Goal: Task Accomplishment & Management: Complete application form

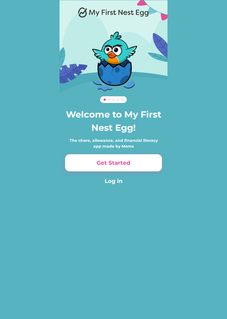
click at [86, 165] on button "Get Started" at bounding box center [113, 162] width 97 height 17
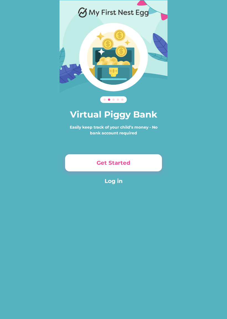
click at [91, 163] on button "Get Started" at bounding box center [113, 162] width 97 height 17
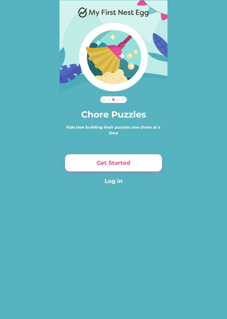
click at [84, 161] on button "Get Started" at bounding box center [113, 162] width 97 height 17
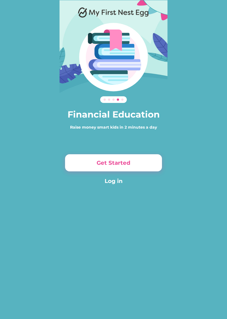
click at [87, 165] on button "Get Started" at bounding box center [113, 162] width 97 height 17
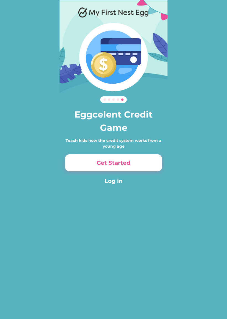
click at [85, 163] on button "Get Started" at bounding box center [113, 162] width 97 height 17
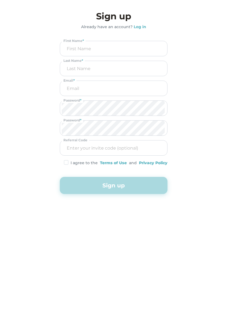
click at [73, 47] on input "input" at bounding box center [114, 48] width 104 height 15
type input "R"
click at [73, 83] on input "email" at bounding box center [114, 88] width 104 height 15
click at [68, 68] on input "input" at bounding box center [114, 68] width 104 height 15
type input "E"
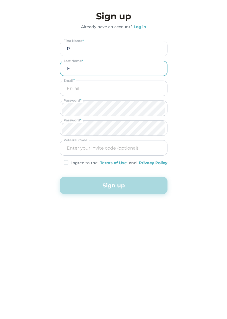
click at [72, 87] on input "email" at bounding box center [114, 88] width 104 height 15
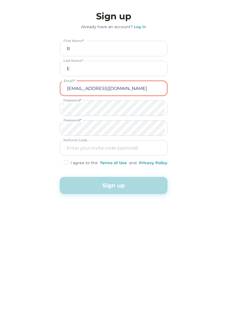
type input "wrl@mail.com"
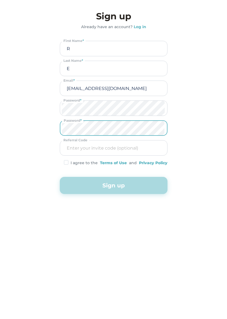
click at [64, 162] on img at bounding box center [66, 162] width 4 height 5
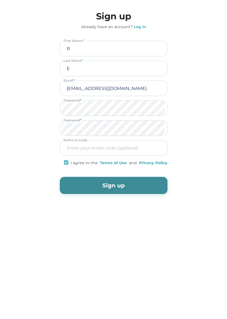
click at [74, 187] on button "Sign up" at bounding box center [113, 185] width 107 height 17
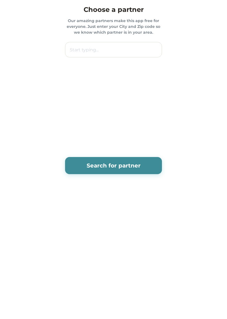
click at [78, 48] on input "text" at bounding box center [113, 49] width 97 height 15
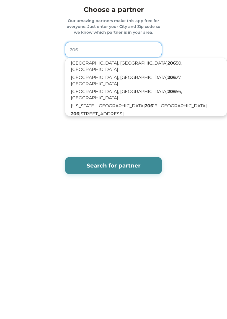
type input "2063"
type input "20639 Laurel Ct, Leonardtown, MD, USA"
type input "20636"
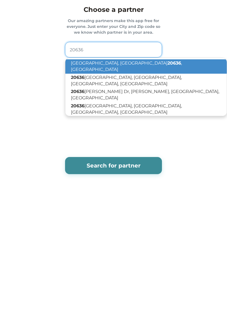
click at [87, 63] on p "Hollywood, MD 20636 , USA" at bounding box center [145, 66] width 161 height 14
type input "Hollywood, MD 20636, USA"
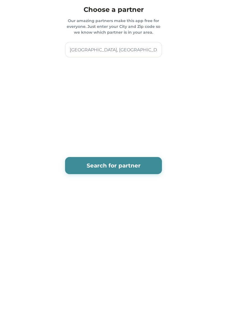
click at [83, 168] on button "Search for partner" at bounding box center [113, 165] width 97 height 17
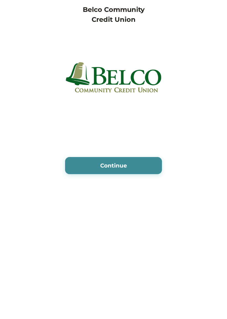
click at [81, 167] on button "Continue" at bounding box center [113, 165] width 97 height 17
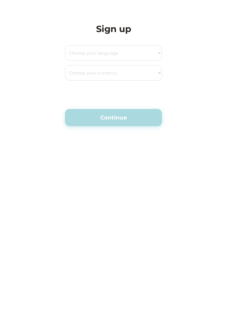
click at [87, 54] on select "Choose your language English Spanish" at bounding box center [113, 52] width 97 height 15
select select ""en_us""
click at [77, 72] on select "Choose your currency Dollar Peso Euro Pound Rupee Yuan East Caribbean Dollar Ye…" at bounding box center [113, 72] width 97 height 15
select select ""_""
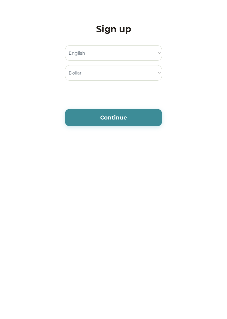
click at [81, 117] on button "Continue" at bounding box center [113, 117] width 97 height 17
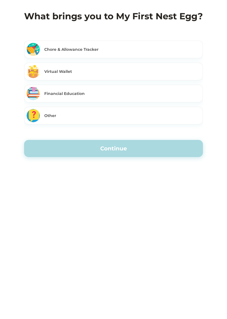
click at [53, 50] on div "Chore & Allowance Tracker" at bounding box center [122, 50] width 156 height 6
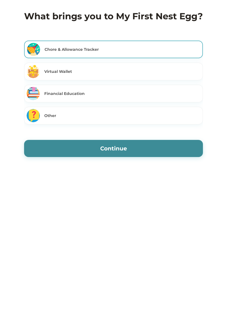
click at [62, 149] on button "Continue" at bounding box center [113, 148] width 178 height 17
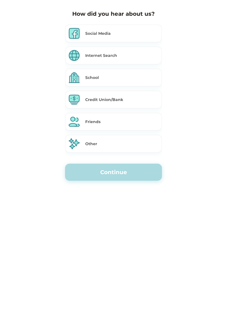
click at [83, 55] on div "Internet Search" at bounding box center [113, 56] width 97 height 18
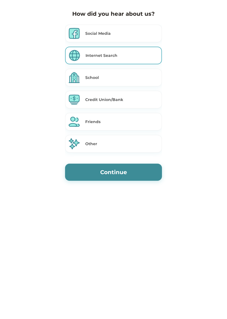
click at [91, 174] on button "Continue" at bounding box center [113, 172] width 97 height 17
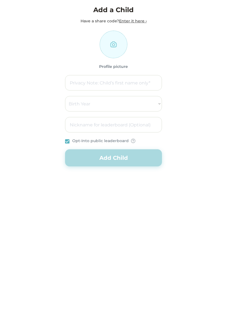
click at [114, 46] on input "file" at bounding box center [113, 44] width 27 height 27
click at [113, 65] on div "Profile picture" at bounding box center [113, 67] width 29 height 6
click at [111, 47] on input "file" at bounding box center [113, 44] width 27 height 27
click at [81, 81] on input "input" at bounding box center [113, 82] width 97 height 15
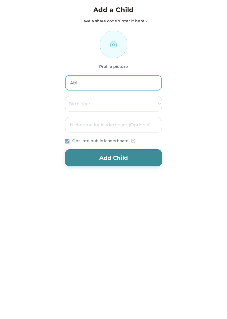
type input "Abi"
click at [83, 104] on select "Birth Year 2000 2001 2002 2003 2004 2005 2006 2007 2008 2009 2010 2011 2012 201…" at bounding box center [113, 103] width 97 height 15
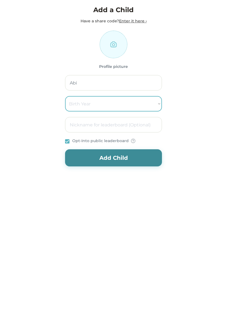
select select "2020"
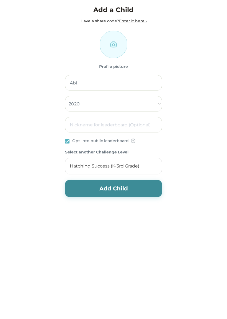
click at [86, 192] on button "Add Child" at bounding box center [113, 188] width 97 height 17
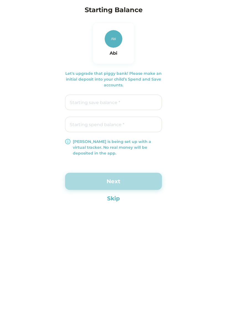
type input "$0.00"
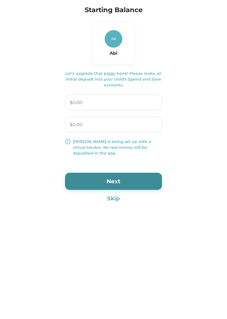
click at [92, 104] on input "input" at bounding box center [113, 102] width 97 height 15
type input "$5.00"
click at [75, 124] on input "input" at bounding box center [113, 124] width 97 height 15
type input "$5.00"
click at [93, 181] on button "Next" at bounding box center [113, 181] width 97 height 17
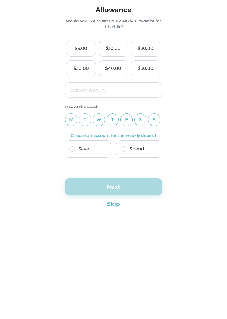
click at [84, 44] on div "$5.00" at bounding box center [80, 48] width 29 height 15
click at [156, 120] on div "S" at bounding box center [154, 120] width 12 height 13
click at [71, 150] on img at bounding box center [72, 149] width 6 height 6
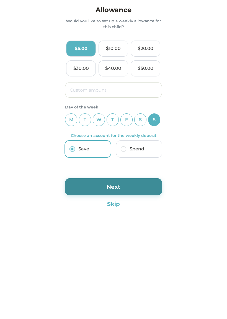
click at [82, 188] on button "Next" at bounding box center [113, 186] width 97 height 17
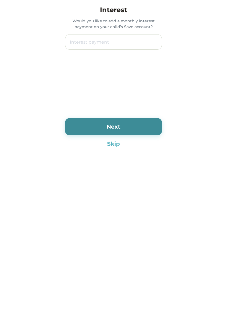
click at [107, 145] on button "Skip" at bounding box center [113, 144] width 97 height 8
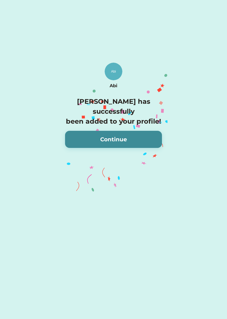
click at [95, 131] on button "Continue" at bounding box center [113, 139] width 97 height 17
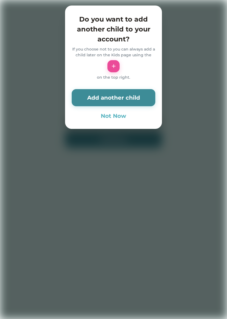
click at [95, 98] on button "Add another child" at bounding box center [113, 97] width 83 height 17
select select ""PLACEHOLDER_1427118222253""
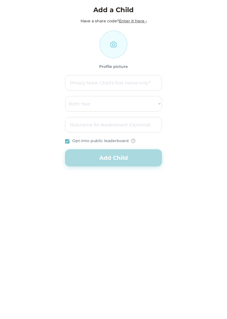
click at [82, 81] on input "input" at bounding box center [113, 82] width 97 height 15
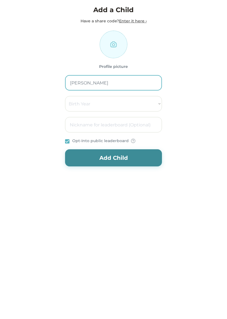
type input "[PERSON_NAME]"
click at [82, 102] on select "Birth Year 2000 2001 2002 2003 2004 2005 2006 2007 2008 2009 2010 2011 2012 201…" at bounding box center [113, 103] width 97 height 15
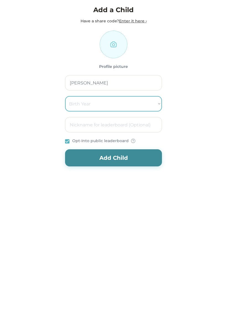
select select "2017"
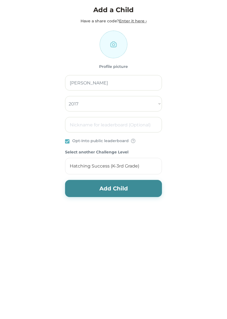
click at [88, 189] on button "Add Child" at bounding box center [113, 188] width 97 height 17
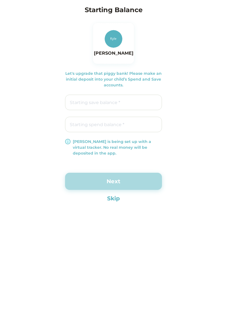
click at [81, 101] on input "input" at bounding box center [113, 102] width 97 height 15
type input "$5.00"
click at [77, 125] on input "input" at bounding box center [113, 124] width 97 height 15
type input "$5.00"
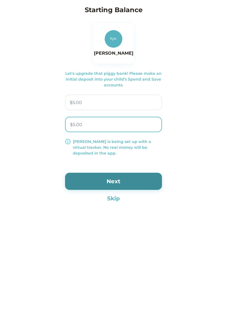
click at [91, 180] on button "Next" at bounding box center [113, 181] width 97 height 17
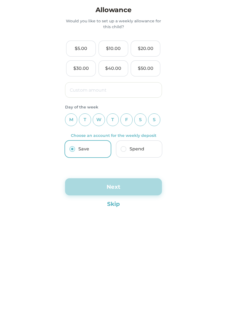
click at [155, 122] on div "S" at bounding box center [154, 120] width 12 height 13
click at [109, 206] on button "Skip" at bounding box center [113, 204] width 97 height 8
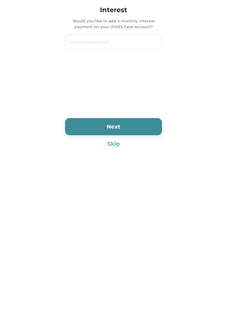
click at [111, 143] on button "Skip" at bounding box center [113, 144] width 97 height 8
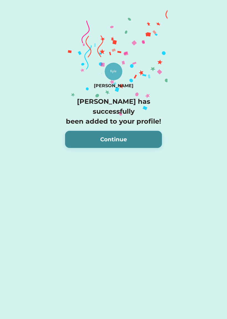
click at [93, 132] on button "Continue" at bounding box center [113, 139] width 97 height 17
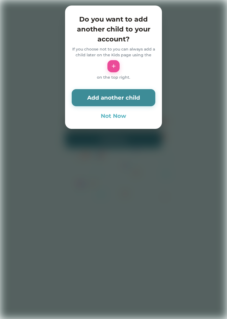
click at [95, 99] on button "Add another child" at bounding box center [113, 97] width 83 height 17
select select ""PLACEHOLDER_1427118222253""
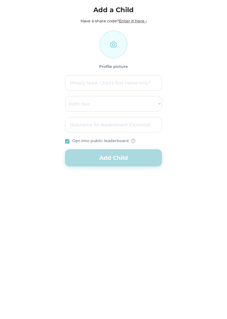
click at [79, 85] on input "input" at bounding box center [113, 82] width 97 height 15
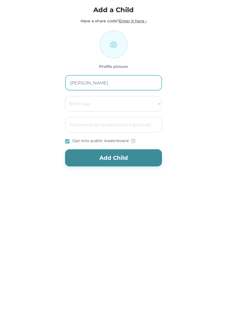
type input "[PERSON_NAME]"
click at [77, 104] on select "Birth Year 2000 2001 2002 2003 2004 2005 2006 2007 2008 2009 2010 2011 2012 201…" at bounding box center [113, 103] width 97 height 15
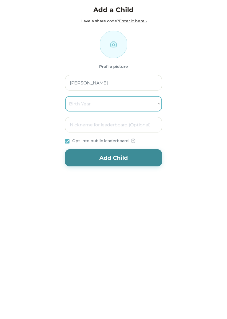
select select "2011"
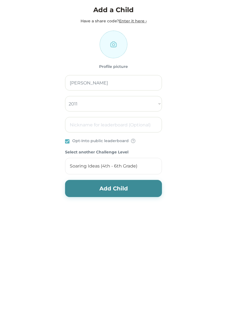
click at [79, 167] on div "Soaring Ideas (4th - 6th Grade)" at bounding box center [103, 166] width 67 height 6
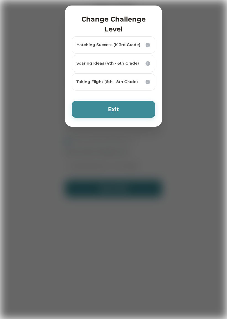
click at [107, 85] on div "Taking Flight (6th - 8th Grade)" at bounding box center [113, 82] width 74 height 17
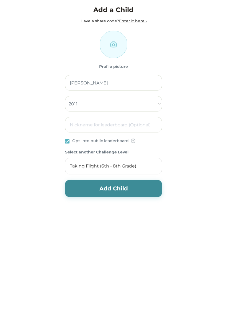
click at [78, 191] on button "Add Child" at bounding box center [113, 188] width 97 height 17
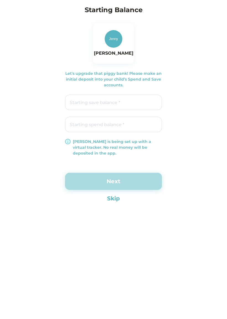
click at [84, 102] on input "input" at bounding box center [113, 102] width 97 height 15
type input "$5.00"
click at [79, 122] on input "input" at bounding box center [113, 124] width 97 height 15
type input "$5.00"
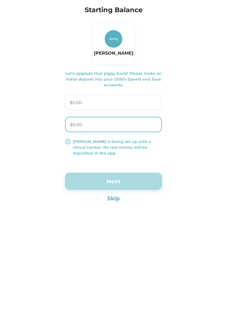
click at [81, 181] on button "Next" at bounding box center [113, 181] width 97 height 17
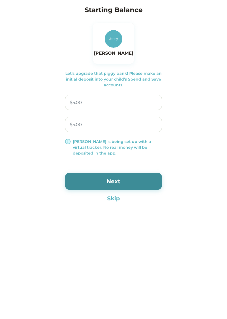
click at [92, 180] on button "Next" at bounding box center [113, 181] width 97 height 17
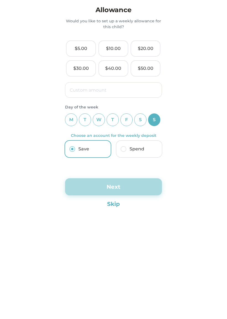
click at [96, 189] on button "Next" at bounding box center [113, 186] width 97 height 17
click at [97, 185] on button "Next" at bounding box center [113, 186] width 97 height 17
click at [77, 45] on div "$5.00" at bounding box center [80, 48] width 29 height 15
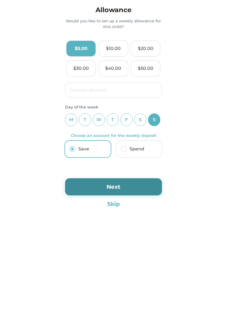
click at [98, 187] on button "Next" at bounding box center [113, 186] width 97 height 17
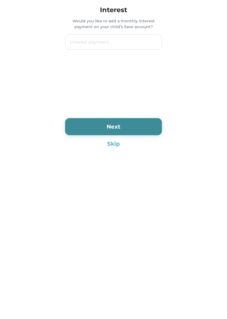
click at [110, 145] on button "Skip" at bounding box center [113, 144] width 97 height 8
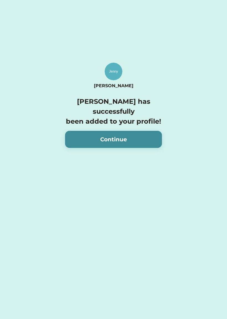
click at [85, 132] on button "Continue" at bounding box center [113, 139] width 97 height 17
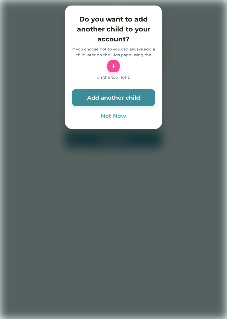
click at [109, 120] on button "Not Now" at bounding box center [113, 116] width 83 height 8
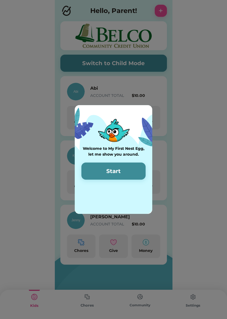
click at [102, 172] on button "Start" at bounding box center [113, 171] width 64 height 17
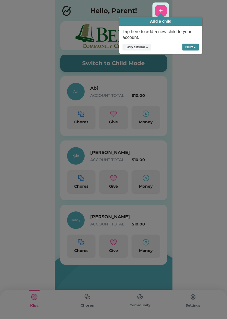
click at [190, 47] on button "Next ▸" at bounding box center [190, 47] width 17 height 7
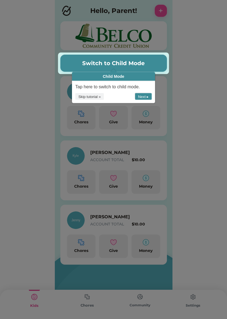
click at [143, 98] on button "Next ▸" at bounding box center [143, 96] width 17 height 7
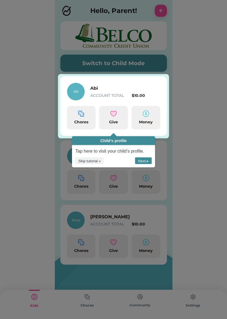
click at [142, 161] on button "Next ▸" at bounding box center [143, 160] width 17 height 7
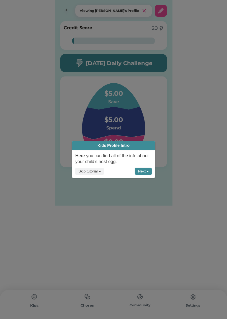
click at [142, 173] on button "Next ▸" at bounding box center [143, 171] width 17 height 7
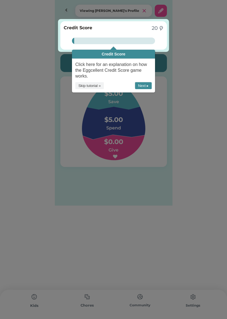
click at [143, 87] on button "Next ▸" at bounding box center [143, 85] width 17 height 7
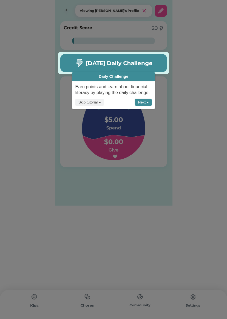
click at [143, 99] on button "Next ▸" at bounding box center [143, 102] width 17 height 7
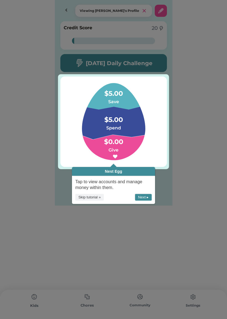
click at [143, 197] on button "Next ▸" at bounding box center [143, 197] width 17 height 7
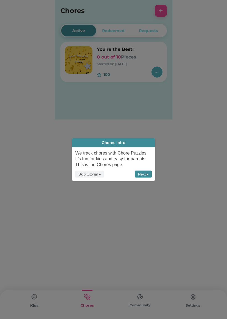
click at [144, 171] on button "Next ▸" at bounding box center [143, 174] width 17 height 7
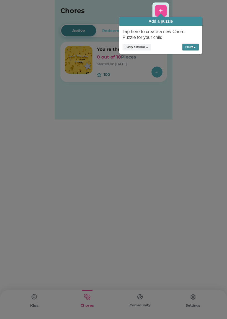
click at [192, 49] on button "Next ▸" at bounding box center [190, 47] width 17 height 7
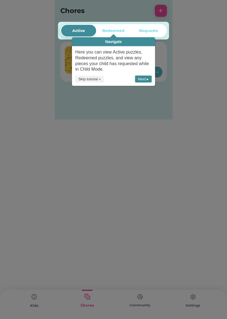
click at [143, 80] on button "Next ▸" at bounding box center [143, 79] width 17 height 7
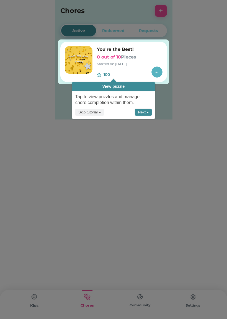
click at [141, 110] on button "Next ▸" at bounding box center [143, 112] width 17 height 7
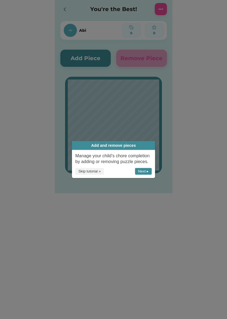
click at [144, 171] on button "Next ▸" at bounding box center [143, 171] width 17 height 7
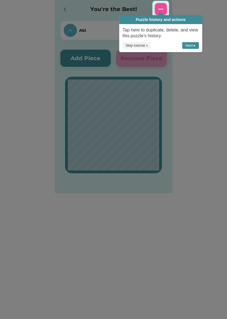
click at [191, 47] on button "Next ▸" at bounding box center [190, 45] width 17 height 7
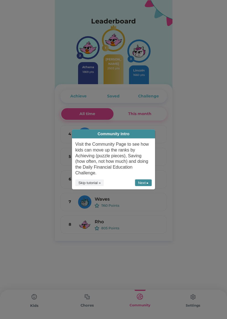
click at [143, 184] on button "Next ▸" at bounding box center [143, 183] width 17 height 7
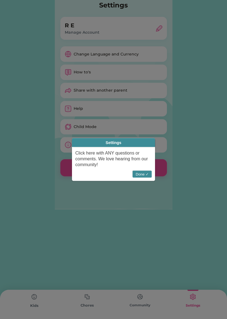
click at [142, 174] on button "Done ✓" at bounding box center [141, 174] width 19 height 7
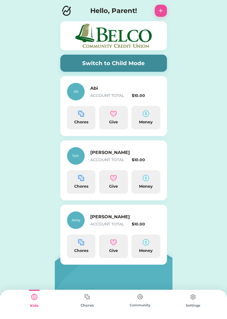
click at [142, 121] on div "Money" at bounding box center [145, 122] width 24 height 6
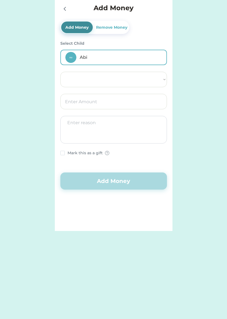
select select ""PLACEHOLDER_1427118222253""
click at [63, 10] on icon at bounding box center [64, 9] width 7 height 7
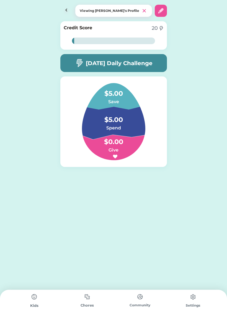
click at [62, 11] on img at bounding box center [66, 11] width 12 height 12
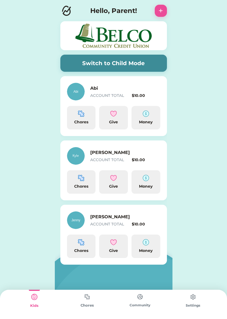
click at [87, 63] on button "Switch to Child Mode" at bounding box center [113, 63] width 106 height 17
click at [80, 120] on div "Chores" at bounding box center [81, 122] width 24 height 6
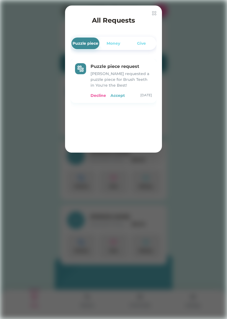
click at [96, 93] on div "Decline" at bounding box center [97, 96] width 15 height 6
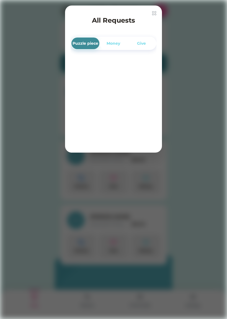
click at [115, 39] on div "Money" at bounding box center [113, 44] width 28 height 12
click at [143, 44] on div "Give" at bounding box center [141, 44] width 9 height 6
click at [152, 14] on img at bounding box center [154, 13] width 4 height 4
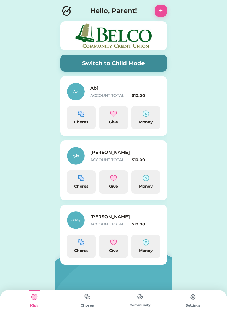
click at [84, 309] on div "Chores" at bounding box center [86, 304] width 53 height 29
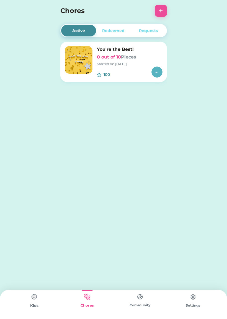
click at [73, 65] on img at bounding box center [79, 60] width 28 height 28
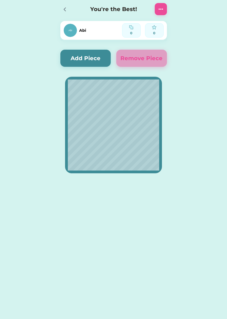
click at [152, 29] on img at bounding box center [154, 27] width 4 height 4
click at [160, 10] on img at bounding box center [160, 9] width 7 height 7
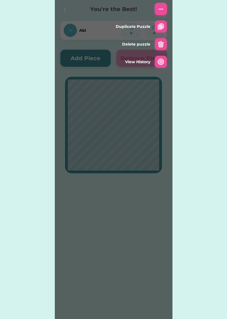
click at [65, 9] on icon at bounding box center [64, 9] width 7 height 7
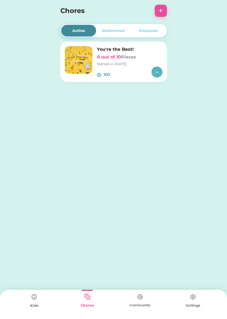
click at [33, 298] on img at bounding box center [34, 297] width 11 height 11
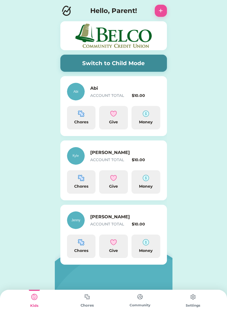
click at [80, 246] on img at bounding box center [81, 242] width 7 height 7
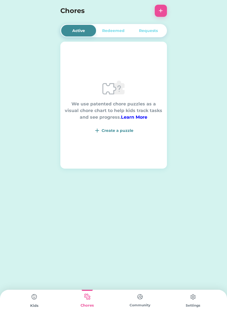
click at [111, 131] on div "Create a puzzle" at bounding box center [117, 131] width 32 height 6
